Goal: Task Accomplishment & Management: Complete application form

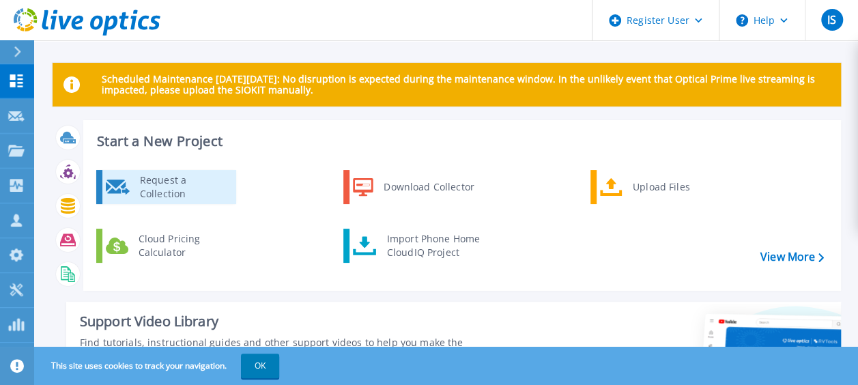
click at [164, 176] on div "Request a Collection" at bounding box center [183, 186] width 100 height 27
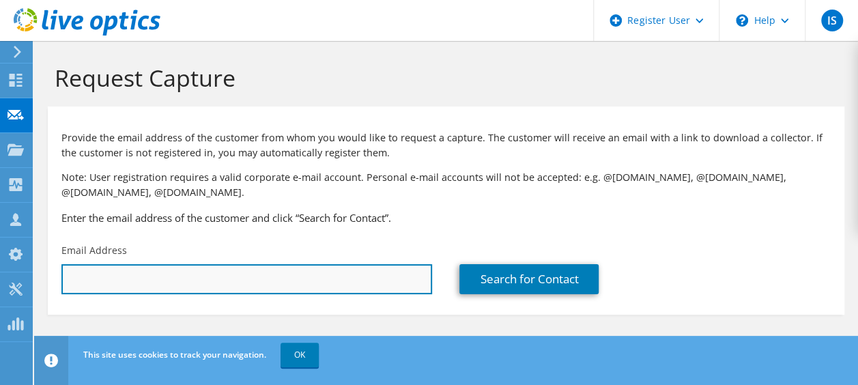
click at [310, 282] on input "text" at bounding box center [246, 279] width 371 height 30
paste input "rvassallo@dcclocal205wf.com"
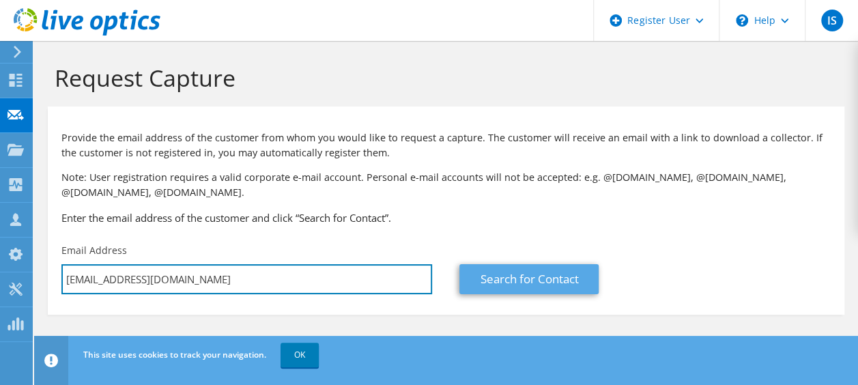
type input "rvassallo@dcclocal205wf.com"
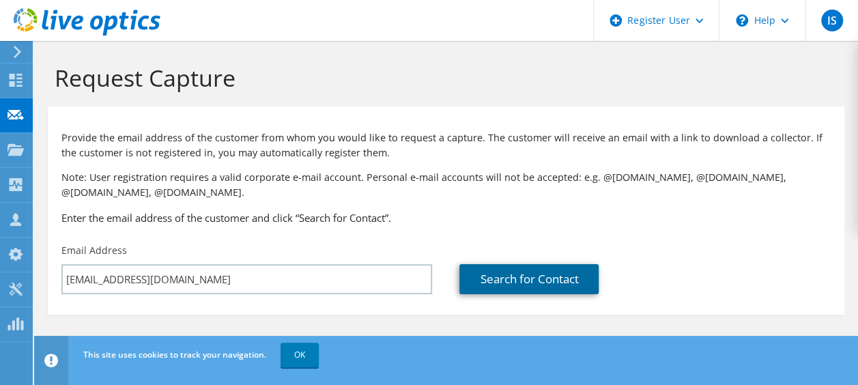
click at [481, 278] on link "Search for Contact" at bounding box center [528, 279] width 139 height 30
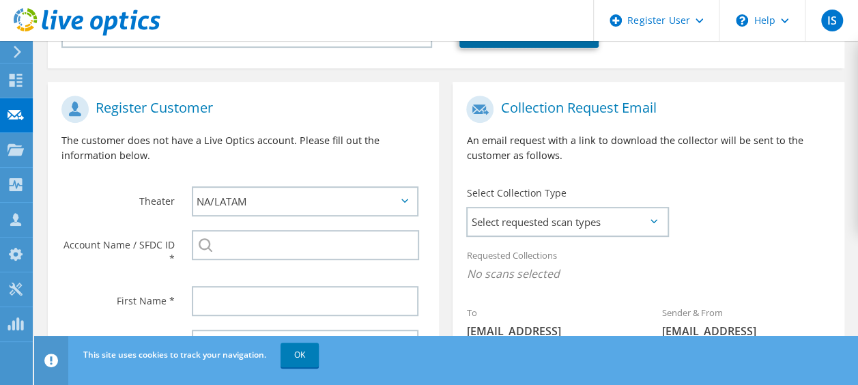
scroll to position [247, 0]
click at [575, 202] on div "Select Collection Type Select requested scan types Server Virtualization Optica…" at bounding box center [566, 210] width 201 height 48
click at [552, 232] on span "Select requested scan types" at bounding box center [567, 220] width 199 height 27
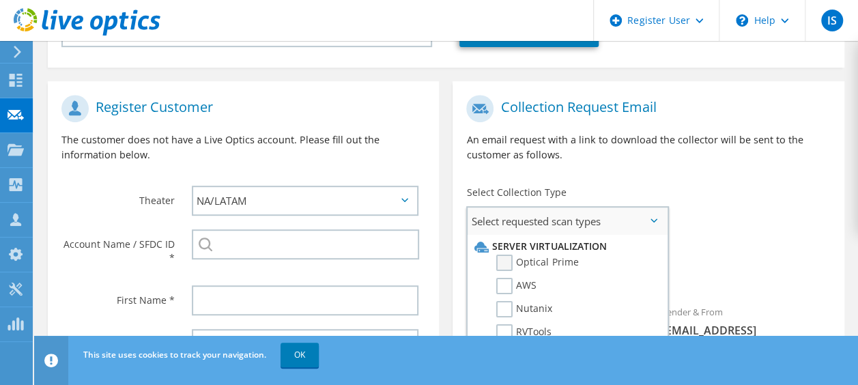
click at [512, 269] on label "Optical Prime" at bounding box center [537, 263] width 82 height 16
click at [0, 0] on input "Optical Prime" at bounding box center [0, 0] width 0 height 0
click at [718, 197] on div "To rvassallo@dcclocal205wf.com Sender & From liveoptics@liveoptics.com" at bounding box center [648, 229] width 391 height 283
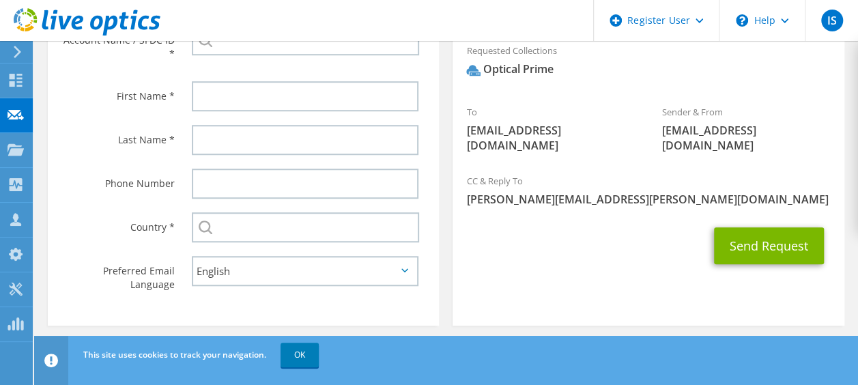
scroll to position [458, 0]
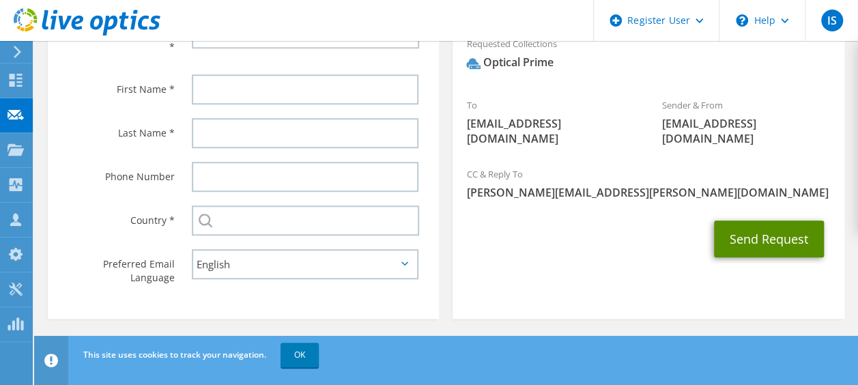
click at [745, 225] on button "Send Request" at bounding box center [769, 238] width 110 height 37
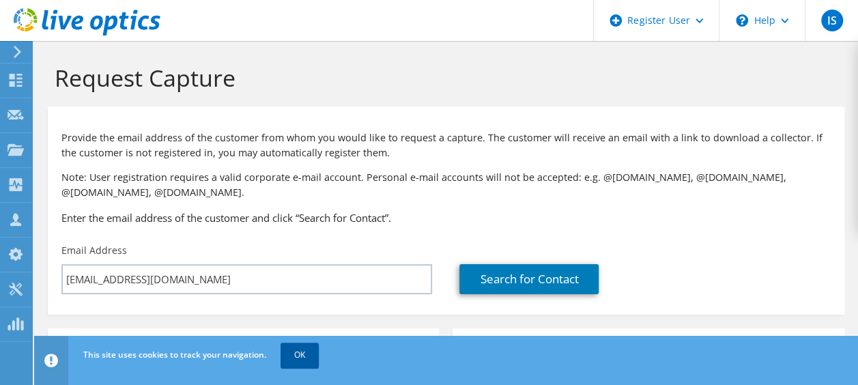
click at [302, 353] on link "OK" at bounding box center [300, 355] width 38 height 25
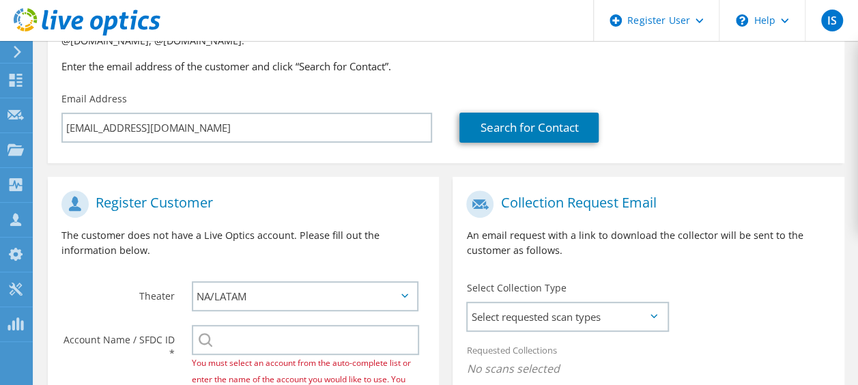
scroll to position [255, 0]
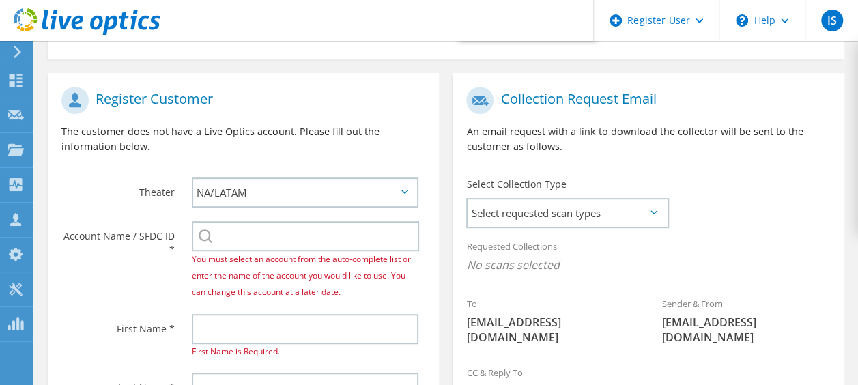
click at [326, 253] on div "You must select an account from the auto-complete list or enter the name of the…" at bounding box center [305, 260] width 227 height 79
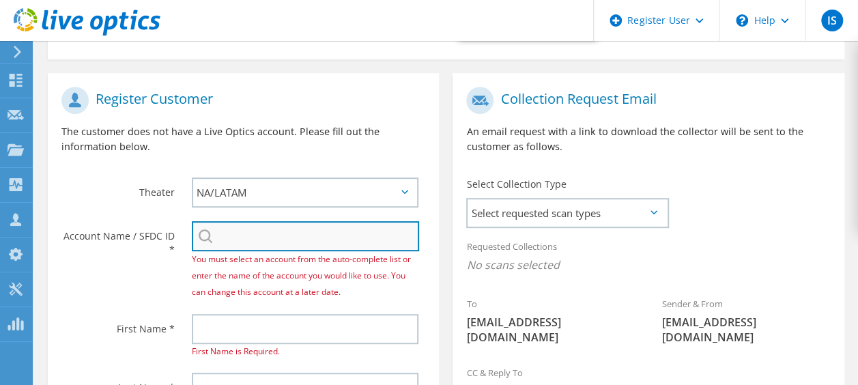
click at [354, 233] on input "search" at bounding box center [305, 236] width 227 height 30
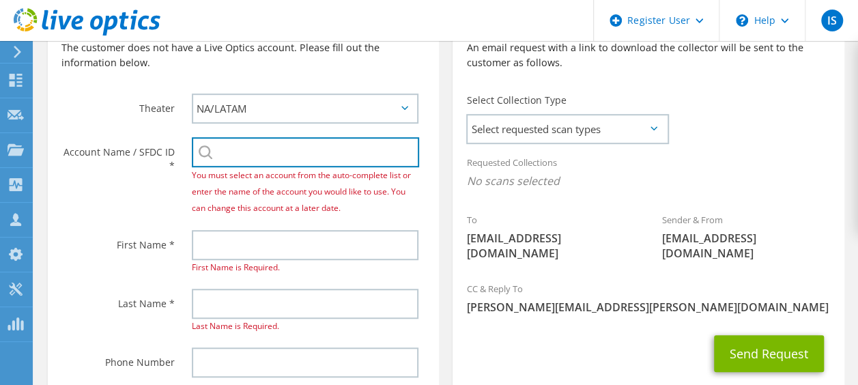
scroll to position [341, 0]
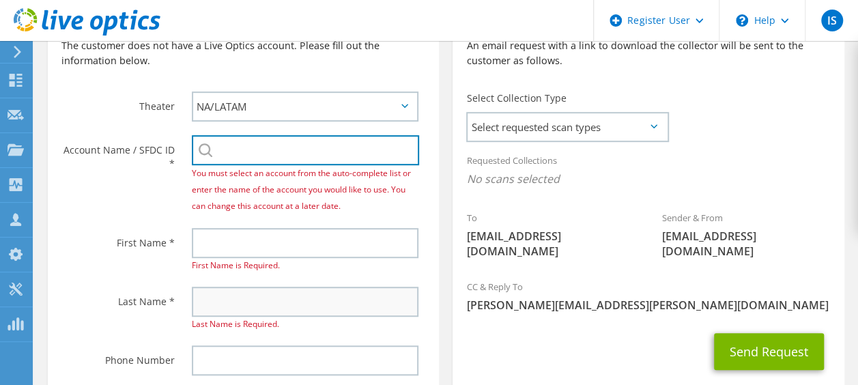
paste input "DCC LOCAL 205"
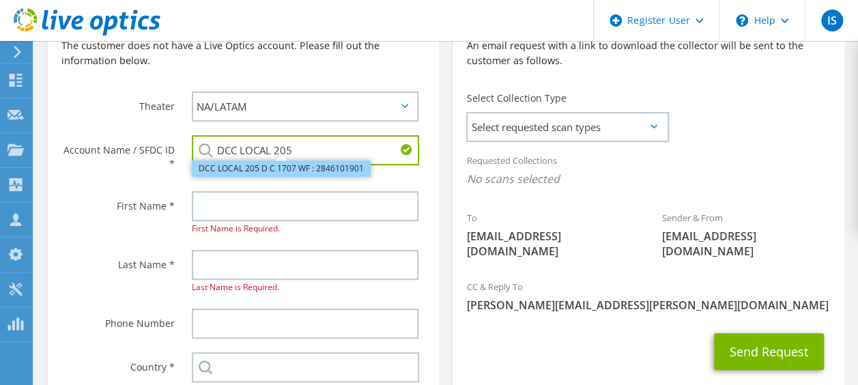
click at [336, 170] on li "DCC LOCAL 205 D C 1707 WF : 2846101901" at bounding box center [281, 168] width 179 height 16
type input "DCC LOCAL 205 D C 1707 WF : 2846101901"
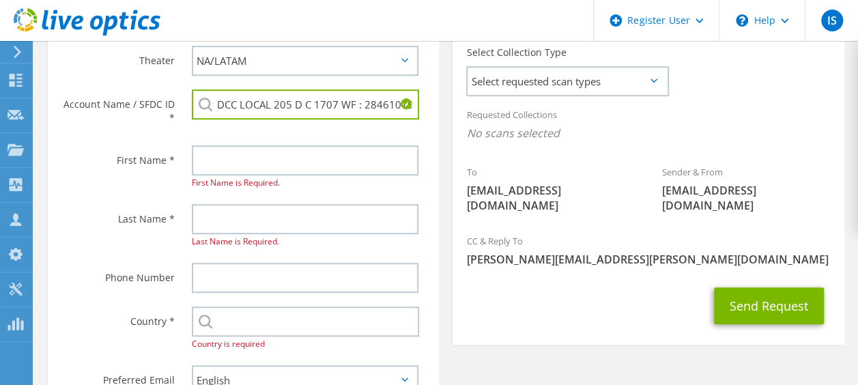
scroll to position [388, 0]
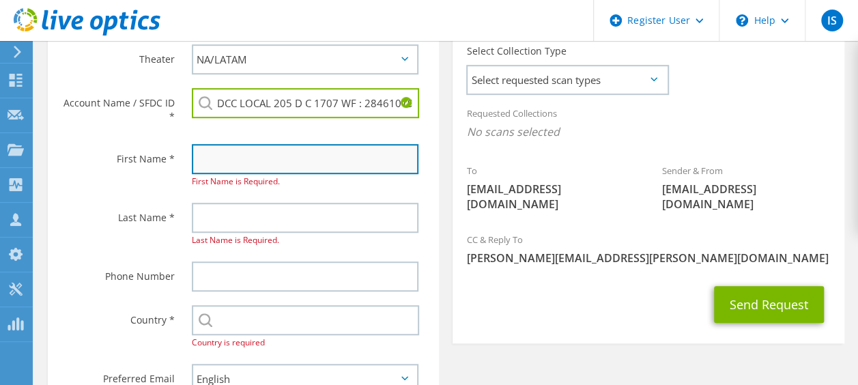
click at [251, 154] on input "text" at bounding box center [305, 159] width 227 height 30
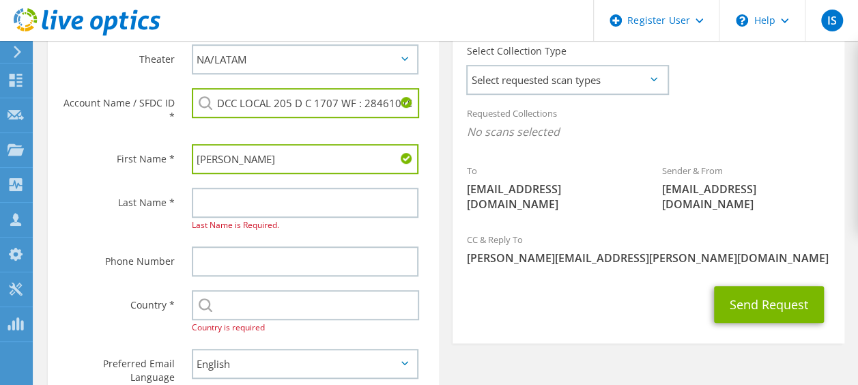
type input "Richard"
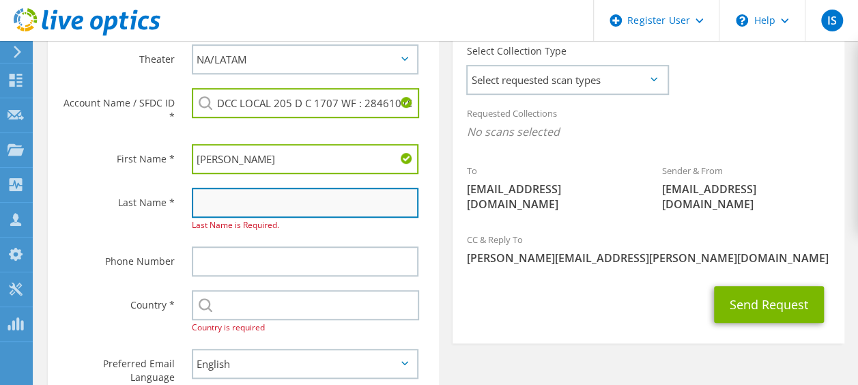
paste input "Vassallo"
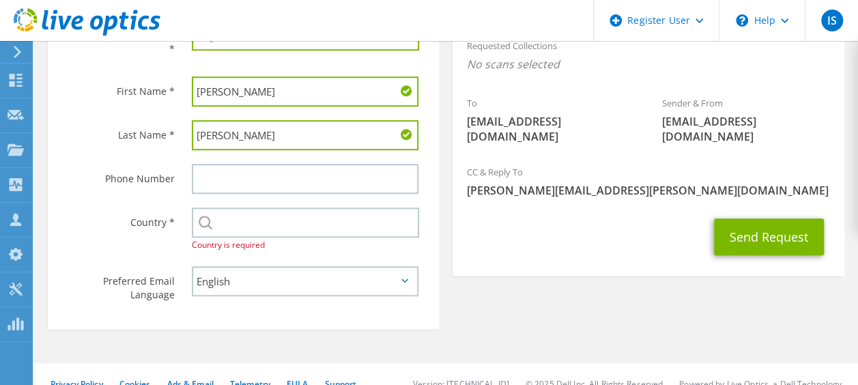
scroll to position [478, 0]
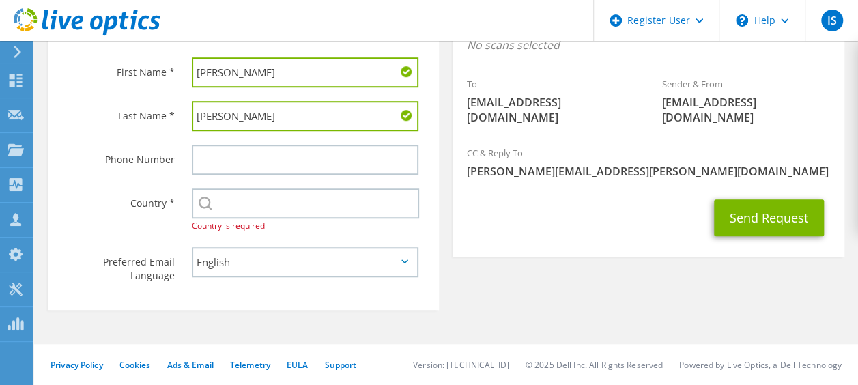
type input "Vassallo"
click at [266, 202] on input "text" at bounding box center [305, 203] width 227 height 30
type input "United States"
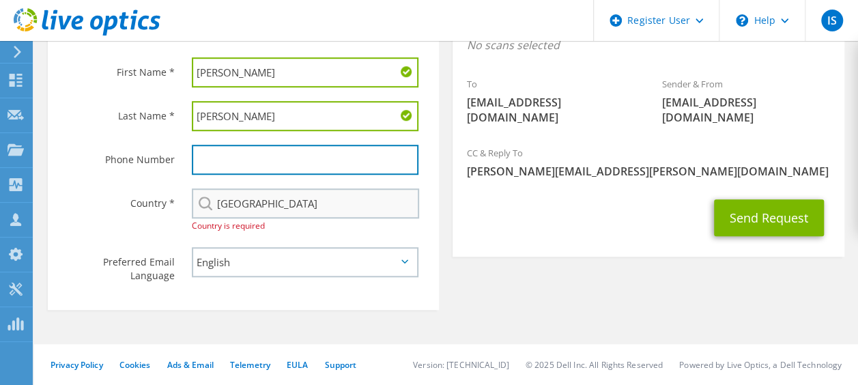
type input "6154897645"
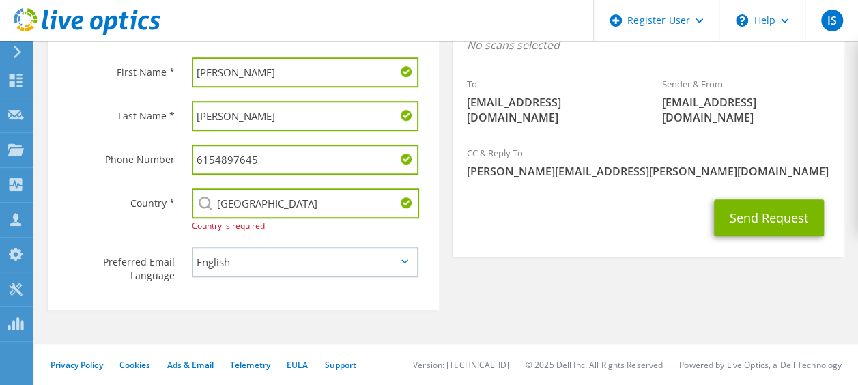
click at [294, 166] on input "6154897645" at bounding box center [305, 160] width 227 height 30
click at [593, 359] on li "© 2025 Dell Inc. All Rights Reserved" at bounding box center [594, 365] width 137 height 12
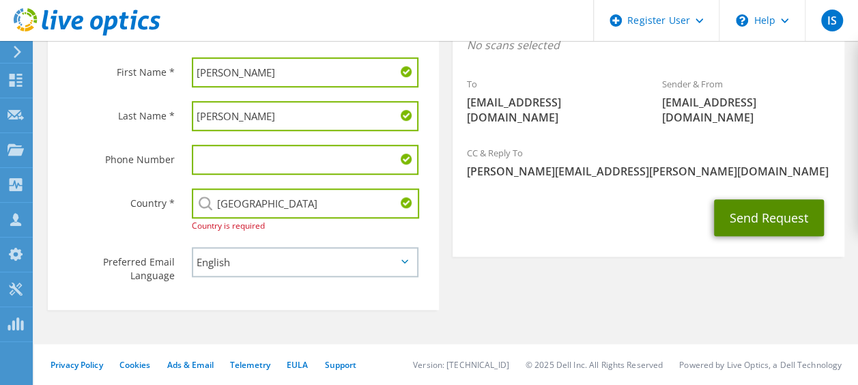
click at [745, 201] on button "Send Request" at bounding box center [769, 217] width 110 height 37
